Goal: Task Accomplishment & Management: Use online tool/utility

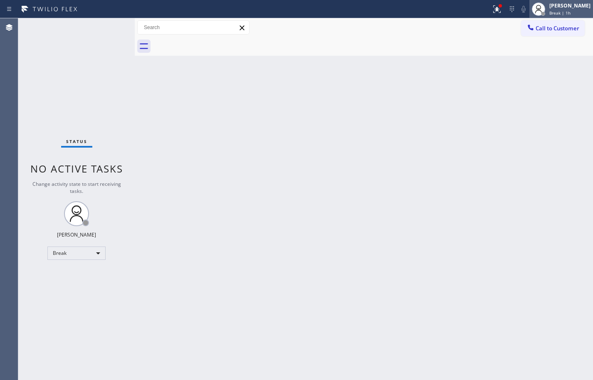
click at [558, 13] on span "Break | 1h" at bounding box center [560, 13] width 21 height 6
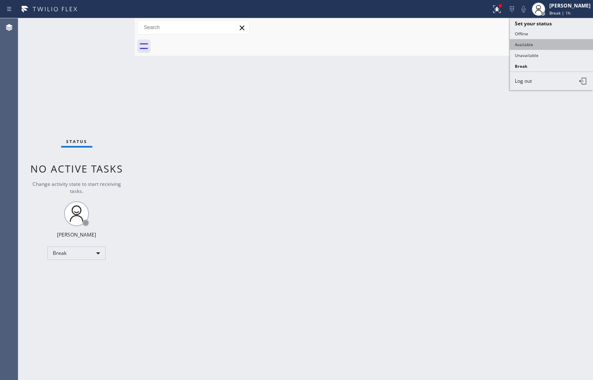
click at [545, 48] on button "Available" at bounding box center [551, 44] width 83 height 11
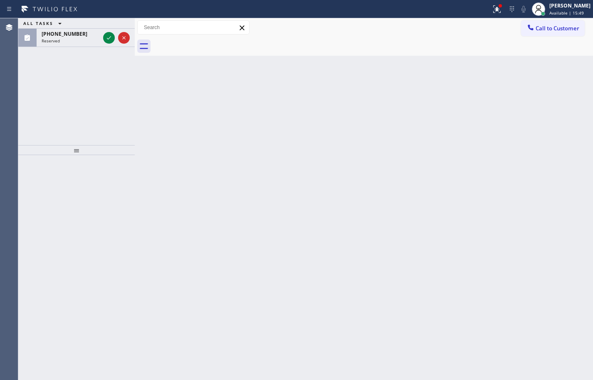
click at [61, 26] on icon at bounding box center [60, 23] width 10 height 10
click at [97, 19] on div "ALL TASKS ALL TASKS ACTIVE TASKS TASKS IN WRAP UP" at bounding box center [76, 23] width 116 height 10
click at [89, 45] on div "[PHONE_NUMBER] Reserved" at bounding box center [69, 38] width 65 height 18
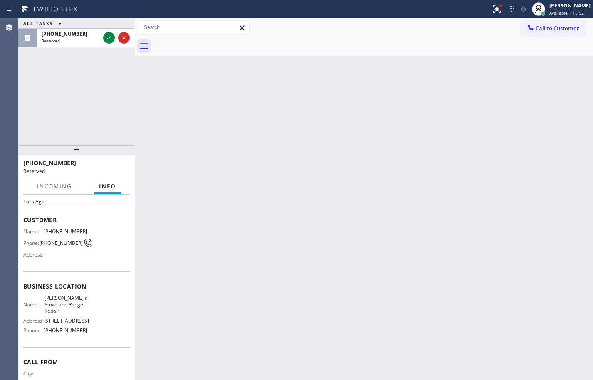
scroll to position [70, 0]
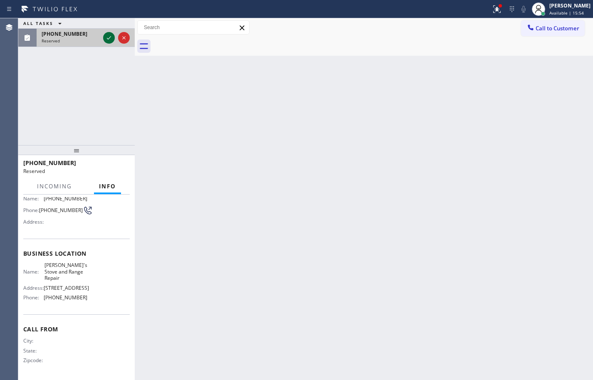
click at [109, 37] on icon at bounding box center [109, 38] width 10 height 10
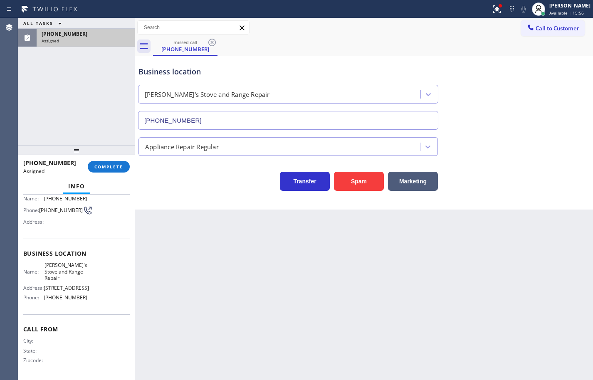
type input "[PHONE_NUMBER]"
click at [115, 163] on button "COMPLETE" at bounding box center [109, 167] width 42 height 12
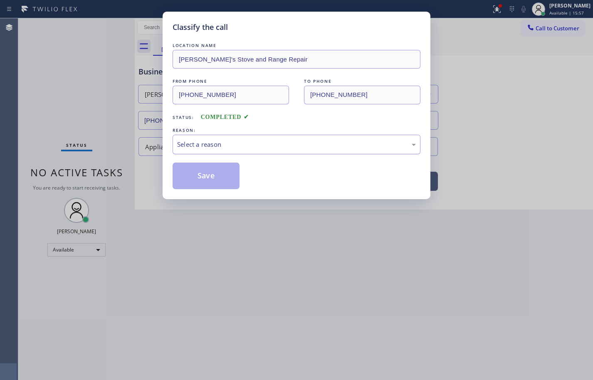
click at [211, 139] on div "Select a reason" at bounding box center [297, 145] width 248 height 20
click at [222, 186] on button "Save" at bounding box center [206, 176] width 67 height 27
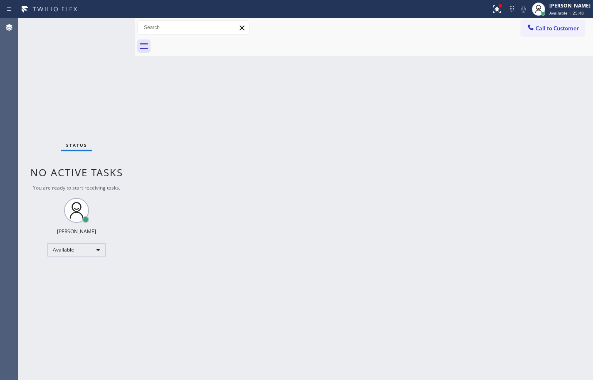
click at [360, 108] on div "Back to Dashboard Change Sender ID Customers Technicians Select a contact Outbo…" at bounding box center [364, 199] width 458 height 362
